Goal: Task Accomplishment & Management: Use online tool/utility

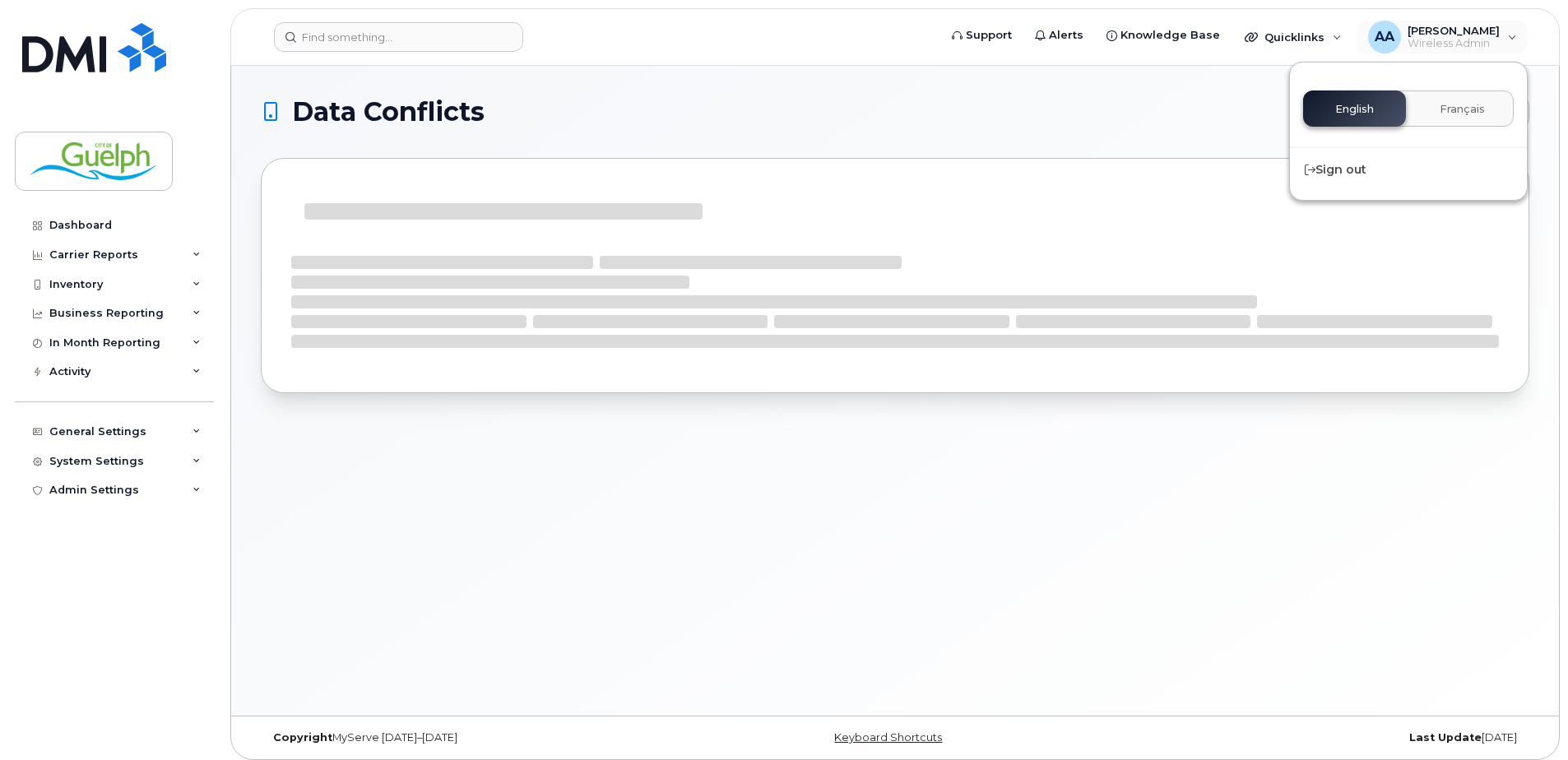
click at [1383, 480] on div "Data Conflicts Export to Xlsx" at bounding box center [896, 390] width 1328 height 650
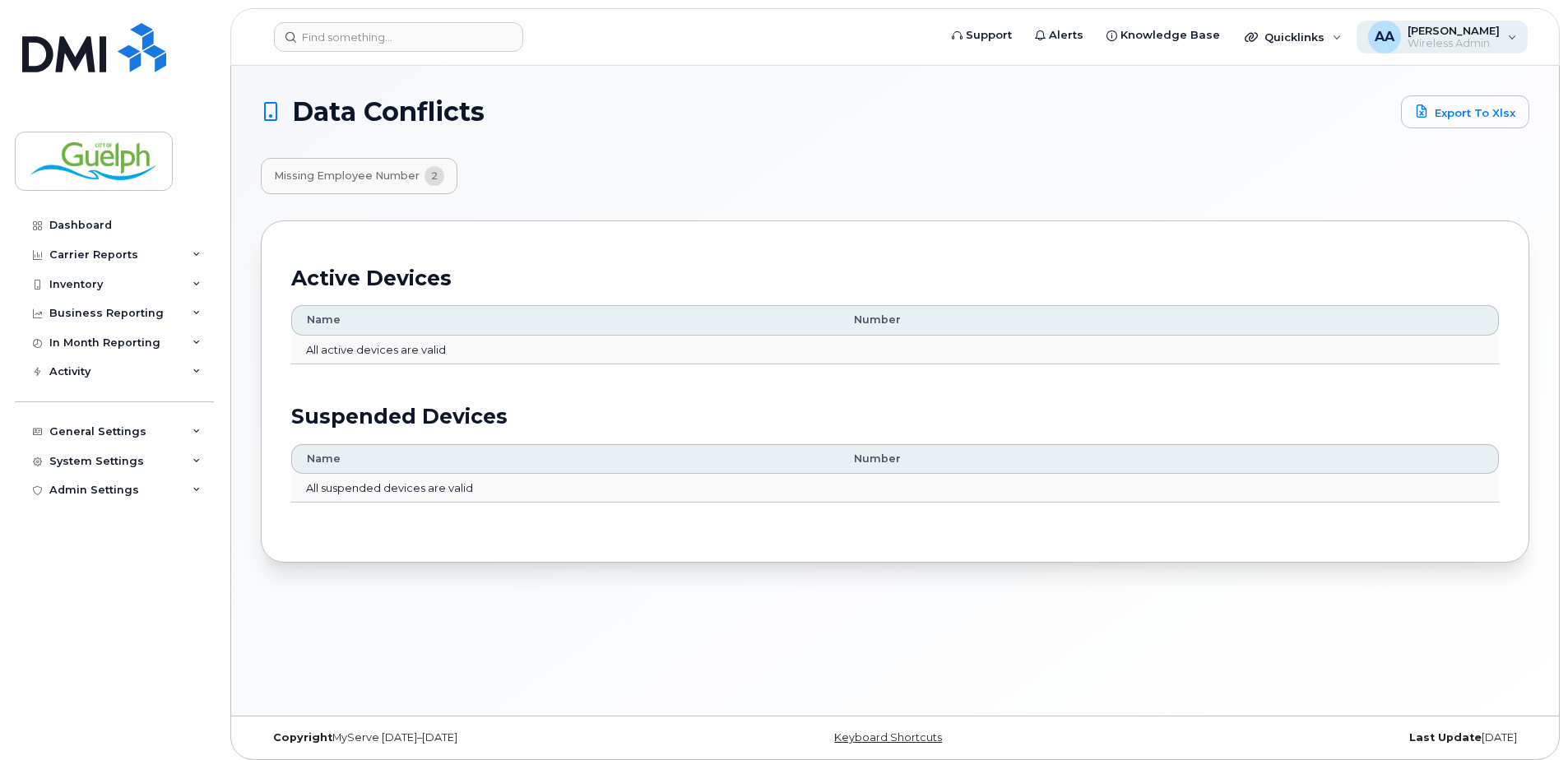
click at [1508, 34] on div "[PERSON_NAME] [PERSON_NAME] Wireless Admin" at bounding box center [1442, 37] width 172 height 33
click at [120, 224] on link "Dashboard" at bounding box center [115, 226] width 199 height 30
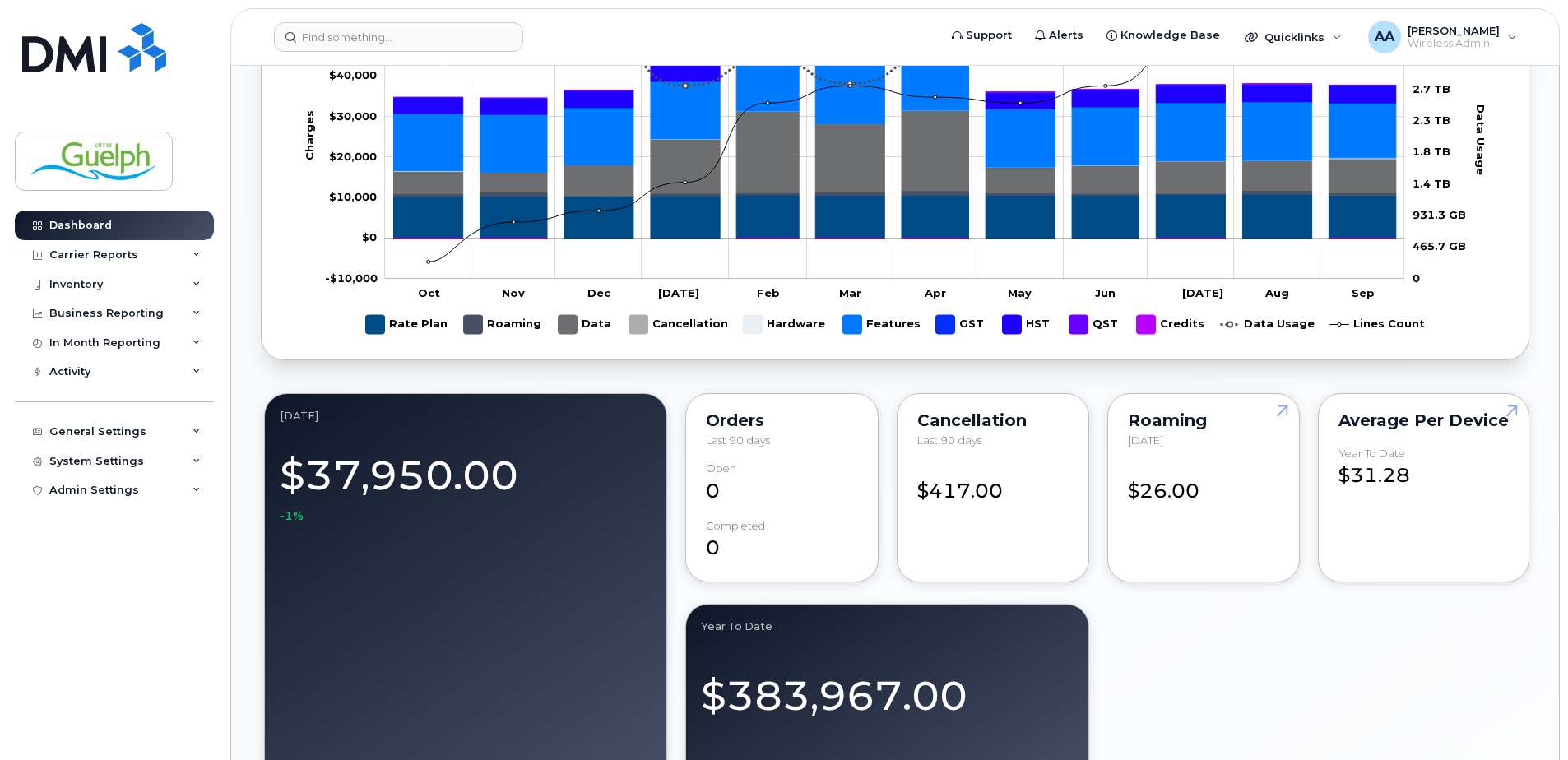
scroll to position [987, 0]
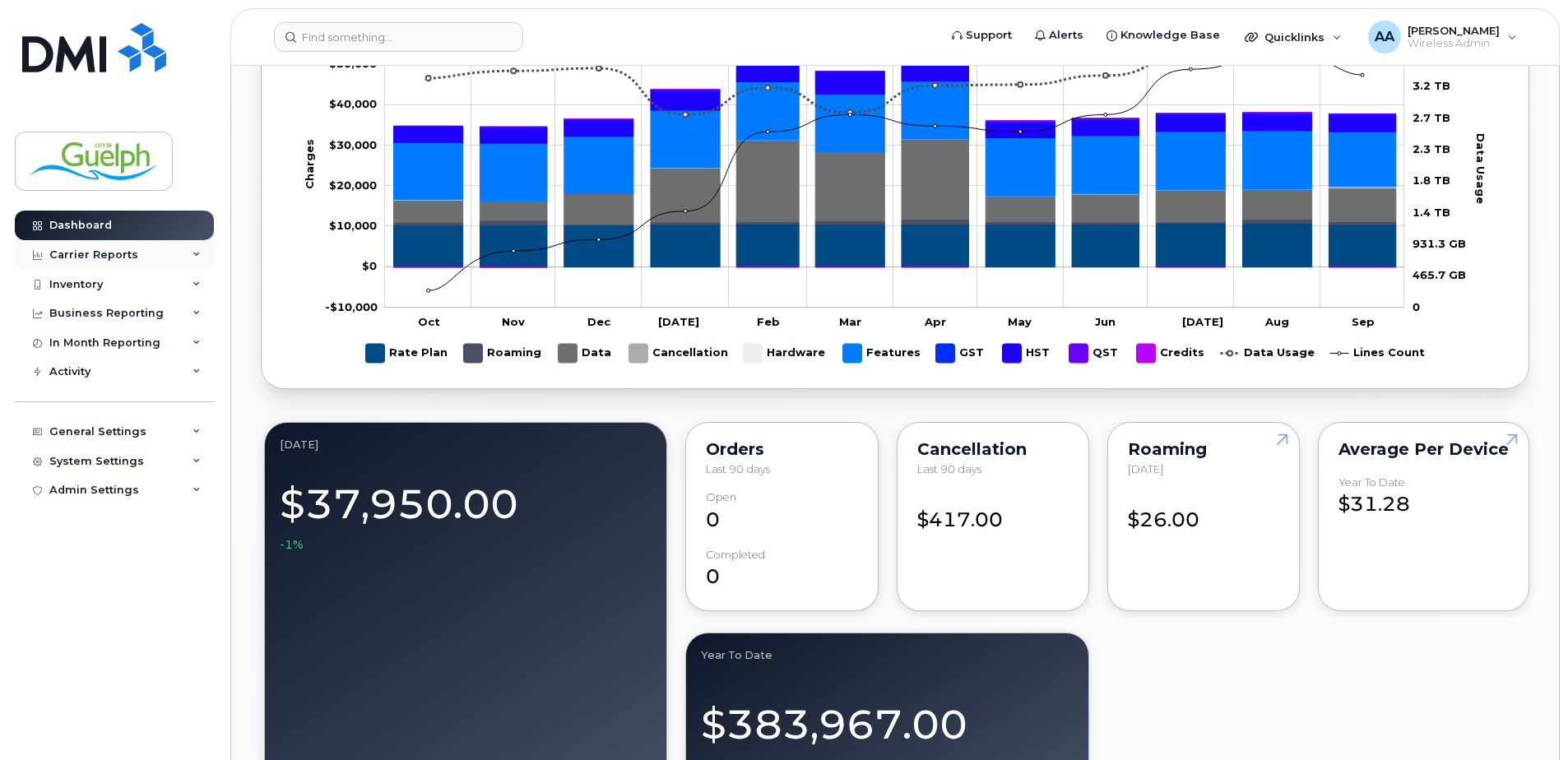
click at [86, 251] on div "Carrier Reports" at bounding box center [93, 255] width 89 height 13
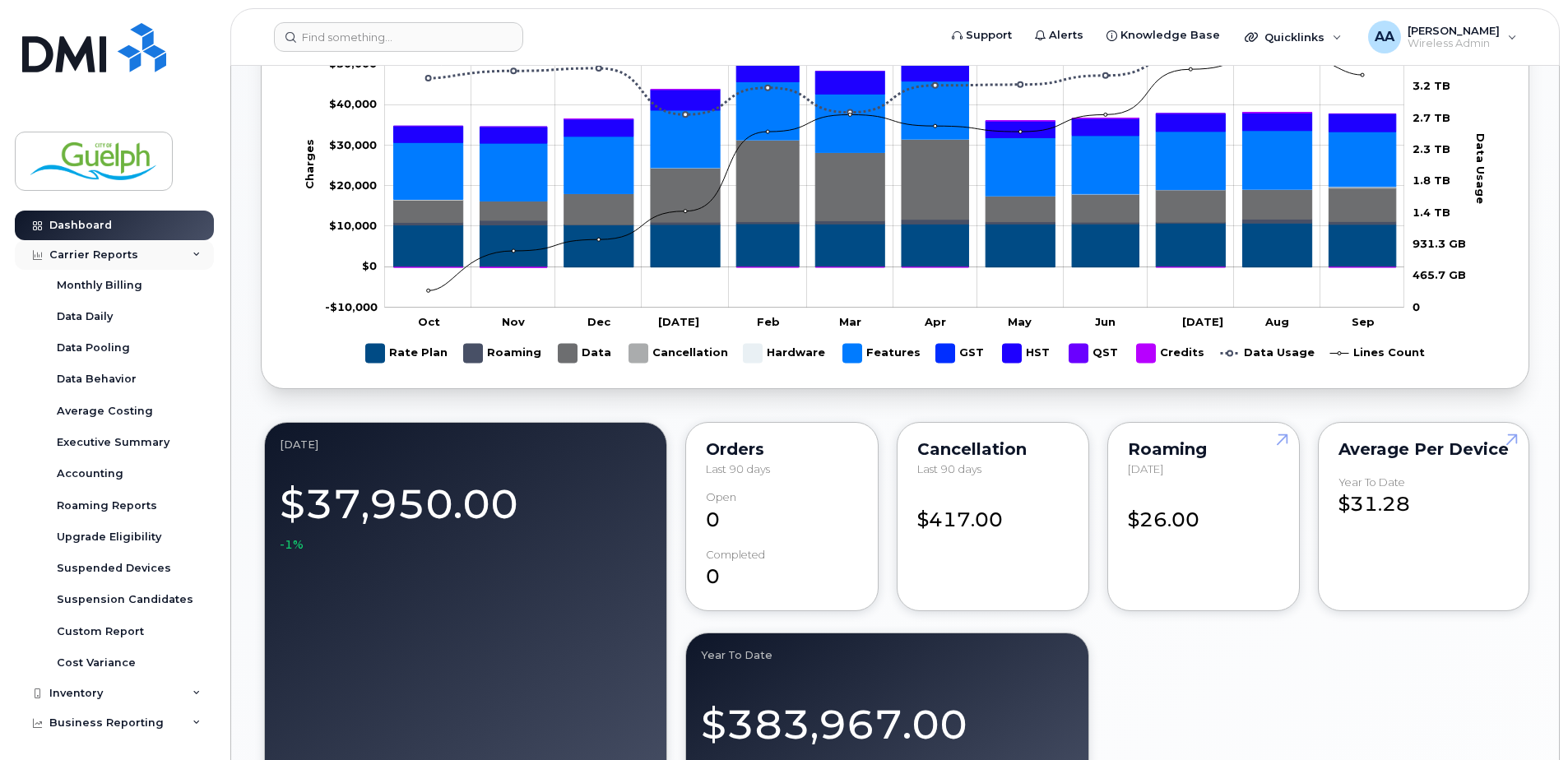
click at [86, 251] on div "Carrier Reports" at bounding box center [93, 255] width 89 height 13
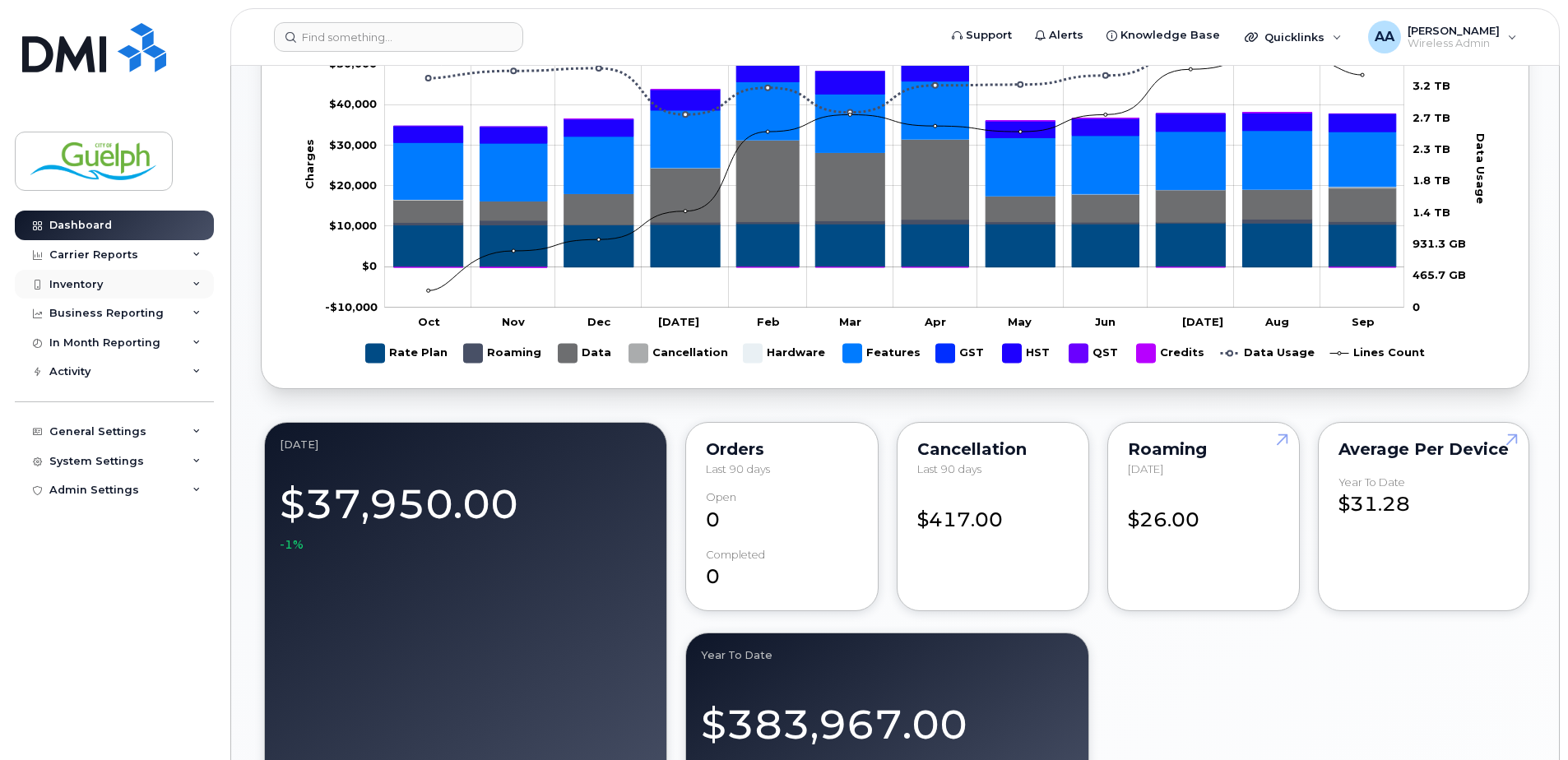
click at [86, 281] on div "Inventory" at bounding box center [76, 285] width 53 height 13
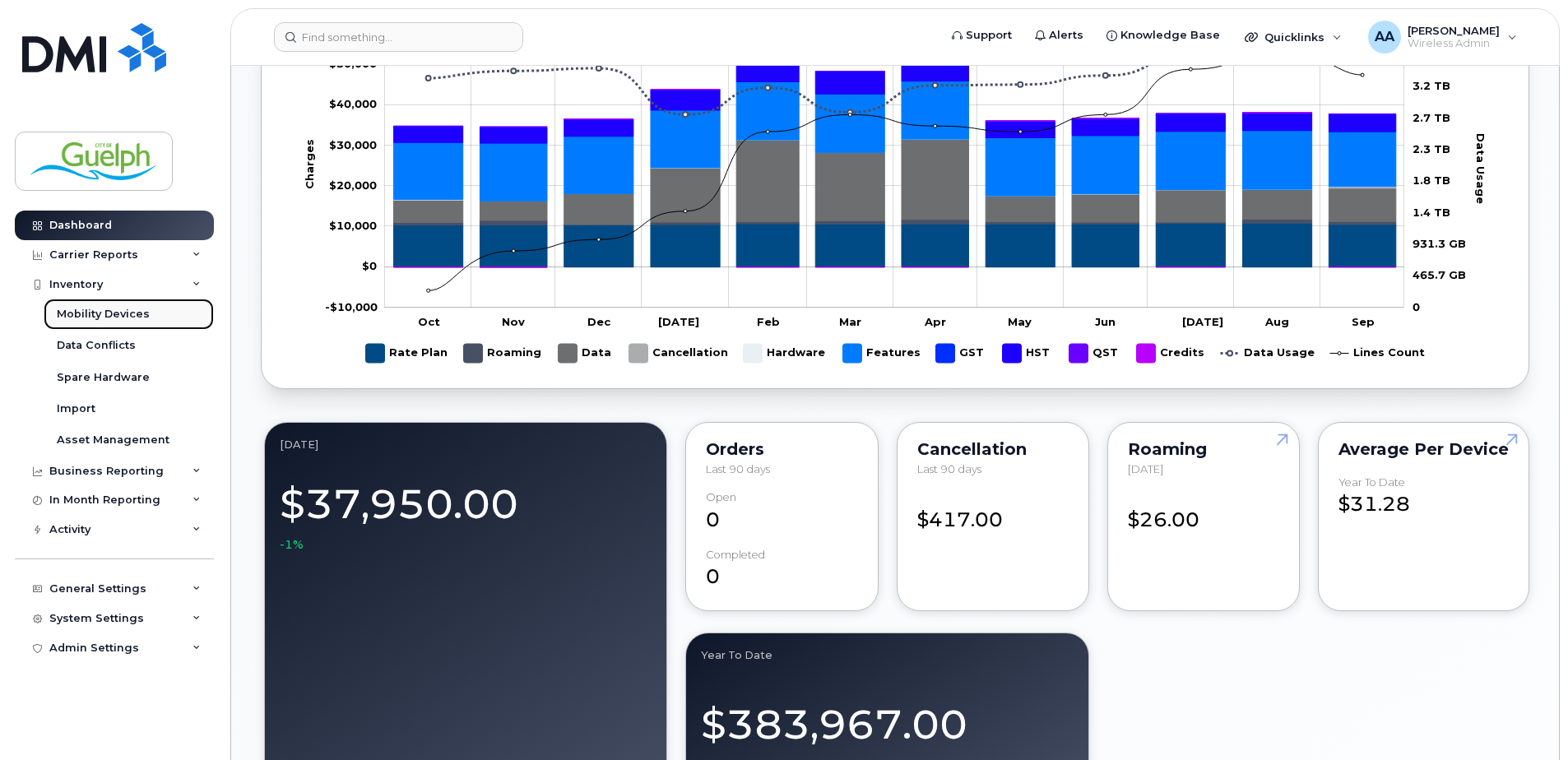
click at [92, 309] on div "Mobility Devices" at bounding box center [103, 314] width 93 height 15
